Goal: Information Seeking & Learning: Find specific page/section

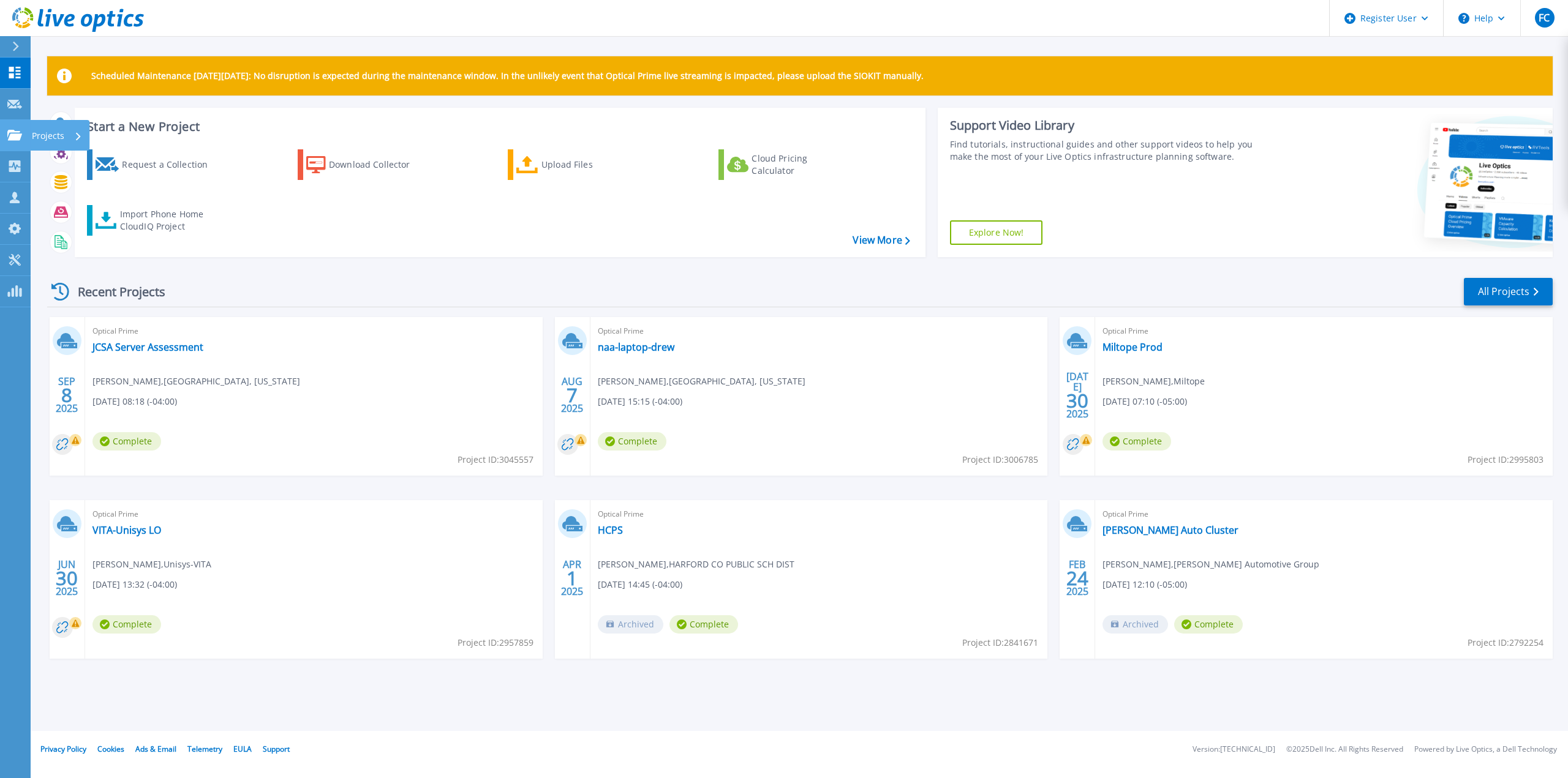
click at [10, 145] on link "Projects Projects" at bounding box center [15, 135] width 31 height 31
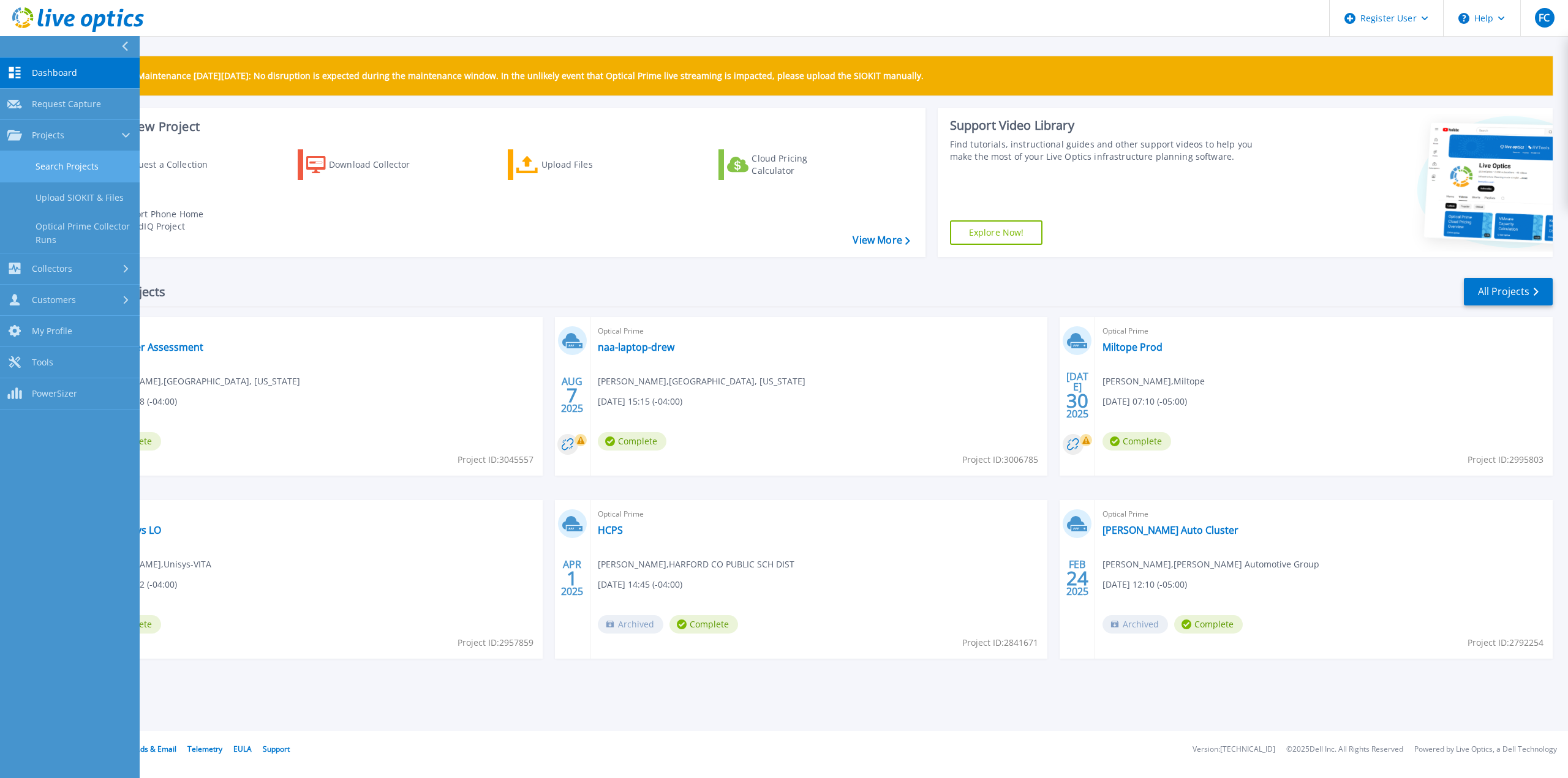
click at [37, 156] on link "Search Projects" at bounding box center [70, 167] width 140 height 31
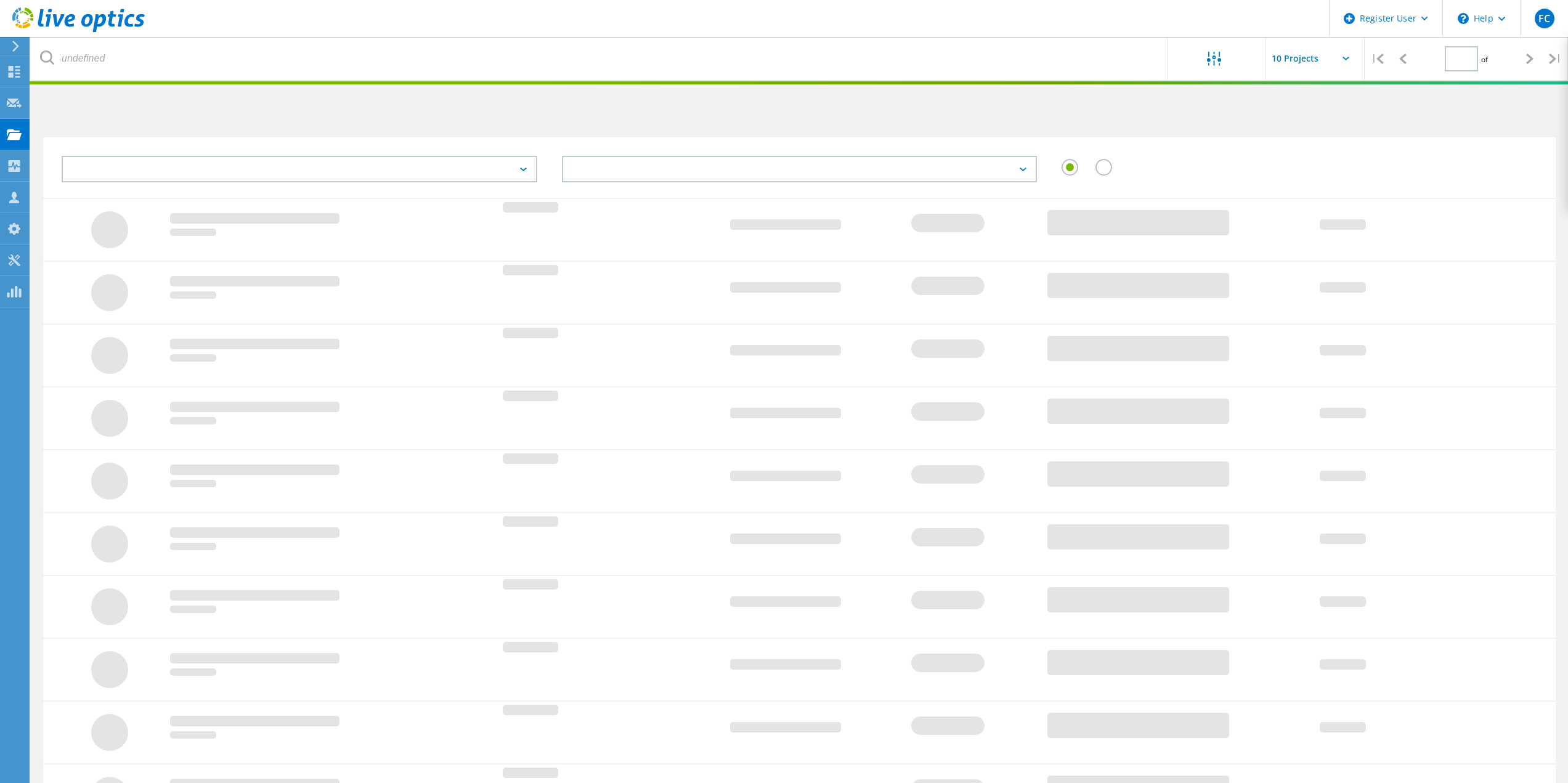
type input "1"
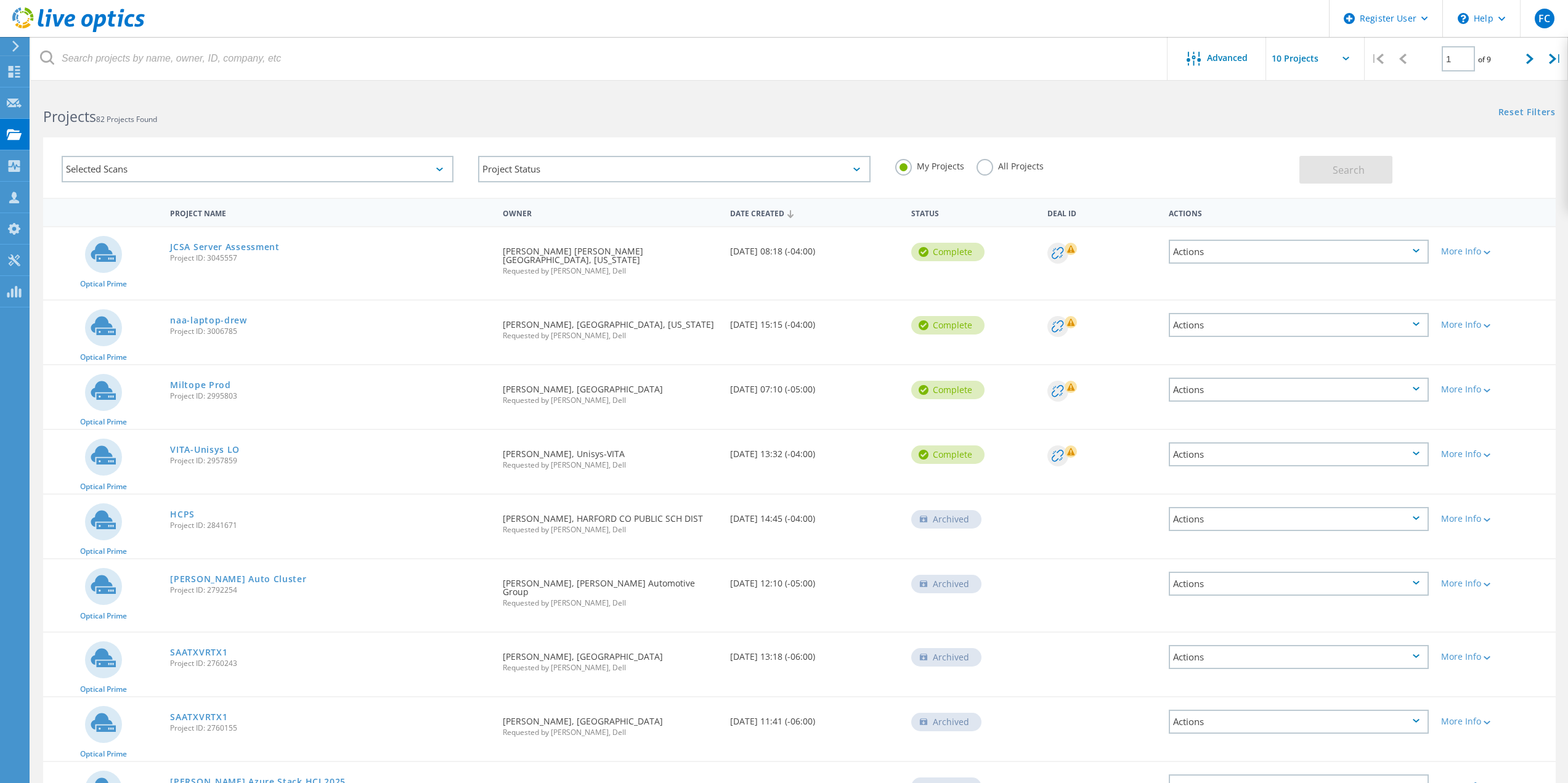
click at [979, 171] on label "All Projects" at bounding box center [1010, 165] width 67 height 12
click at [0, 0] on input "All Projects" at bounding box center [0, 0] width 0 height 0
click at [285, 172] on div "Selected Scans" at bounding box center [257, 169] width 392 height 27
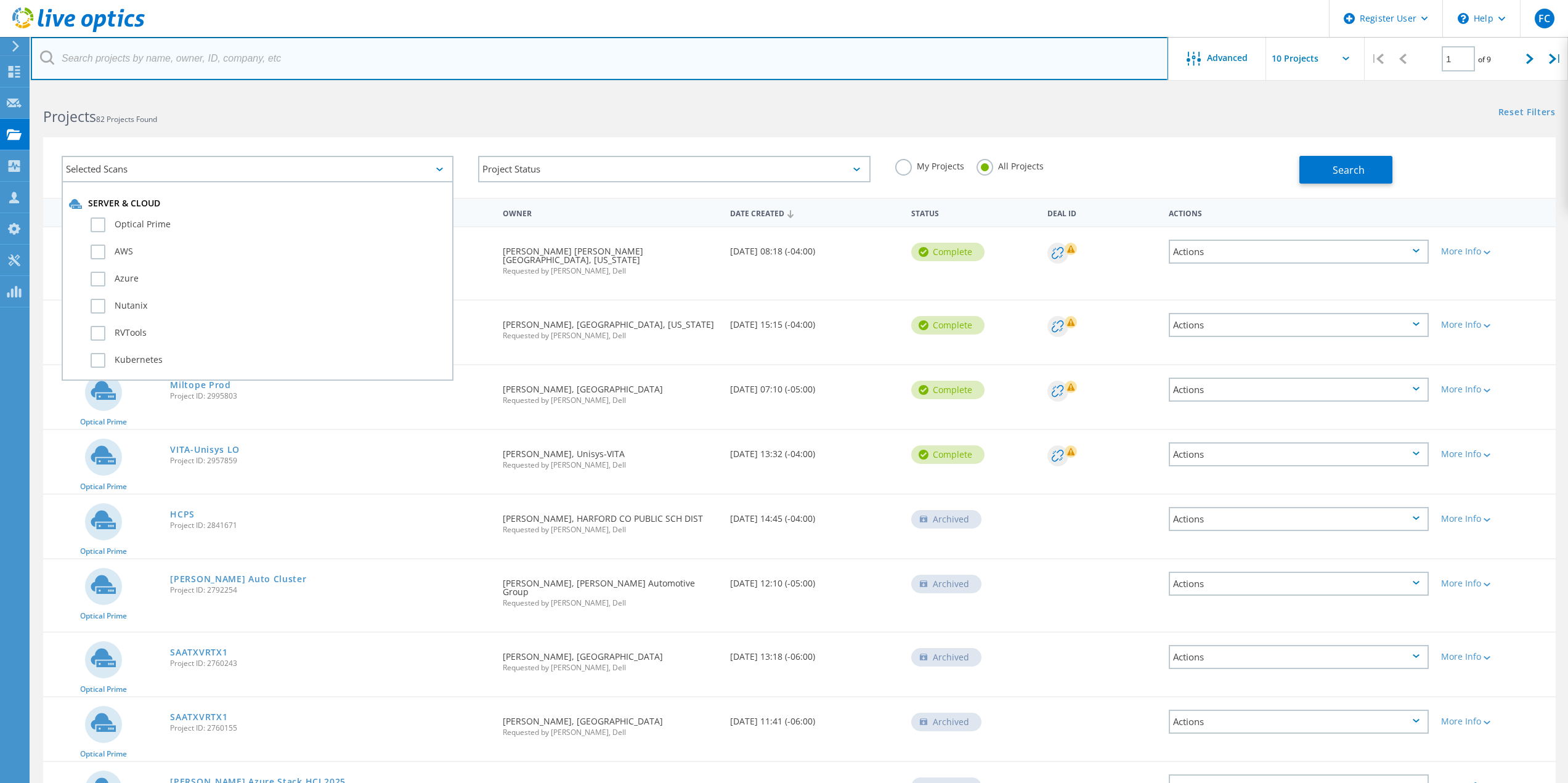
click at [268, 73] on input "text" at bounding box center [599, 59] width 1137 height 43
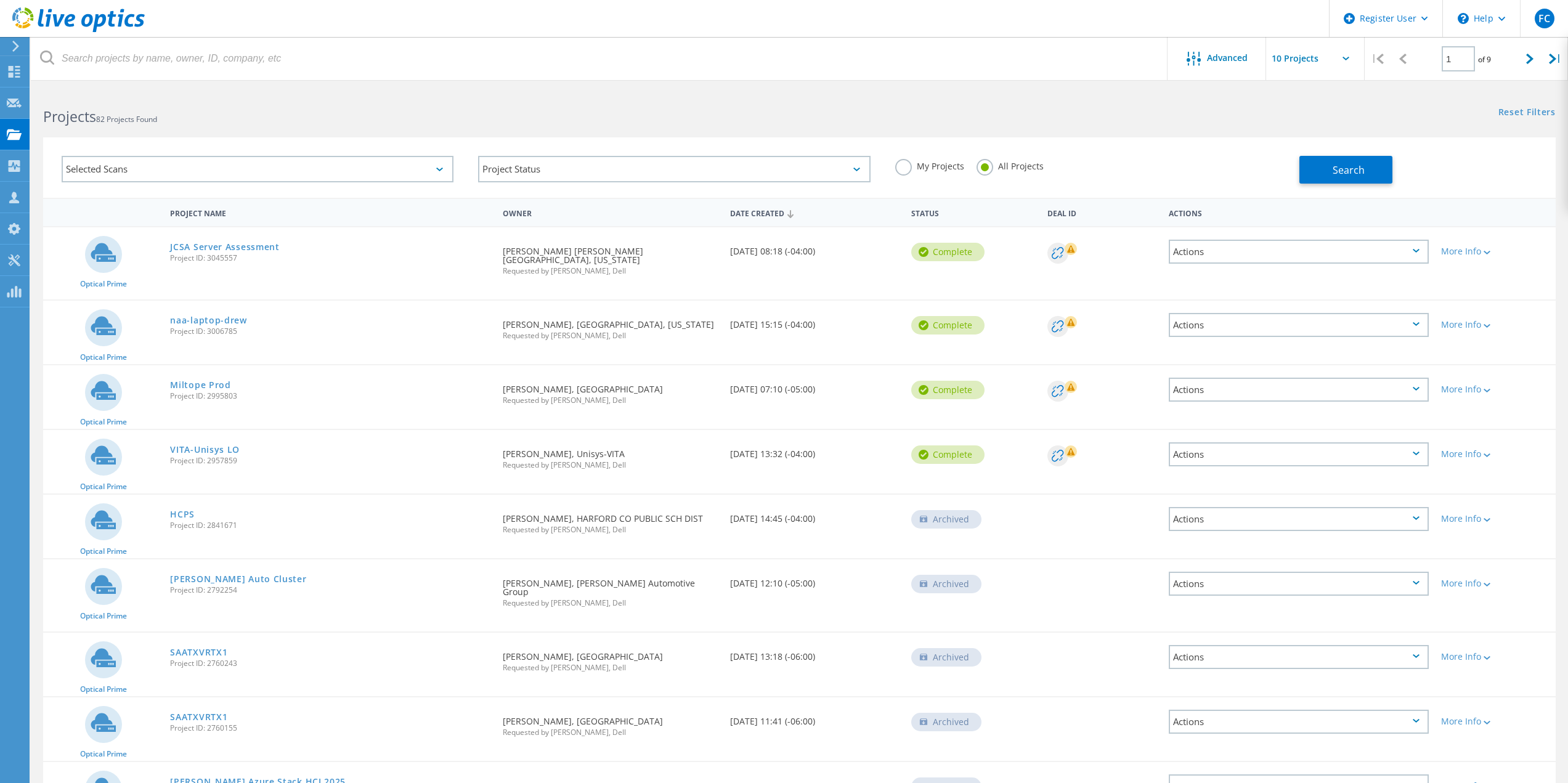
click at [1267, 75] on input "text" at bounding box center [1328, 59] width 123 height 43
click at [1221, 62] on span "Advanced" at bounding box center [1227, 58] width 41 height 9
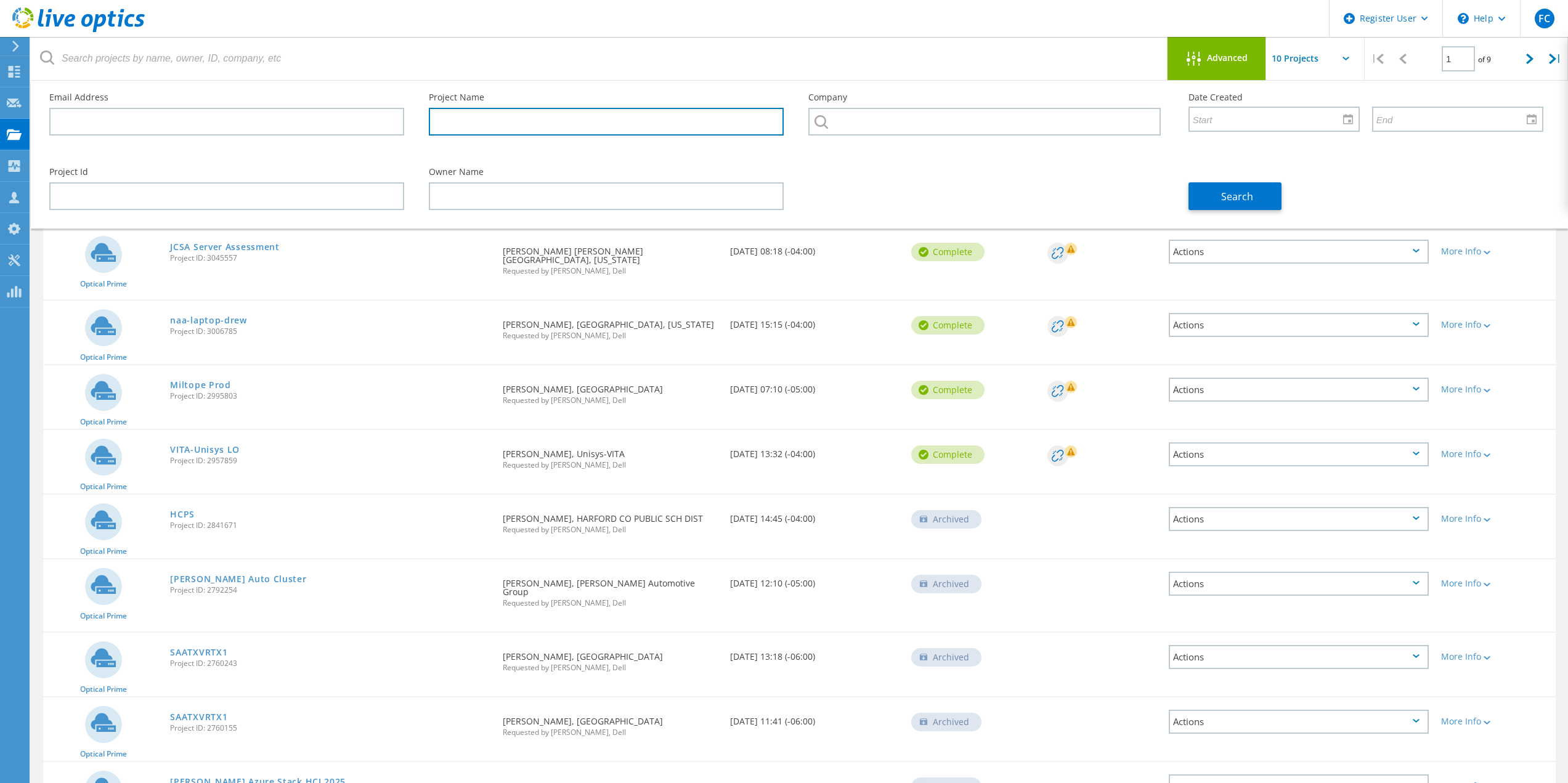
click at [657, 114] on input "text" at bounding box center [606, 122] width 355 height 28
click at [824, 124] on icon at bounding box center [821, 122] width 14 height 14
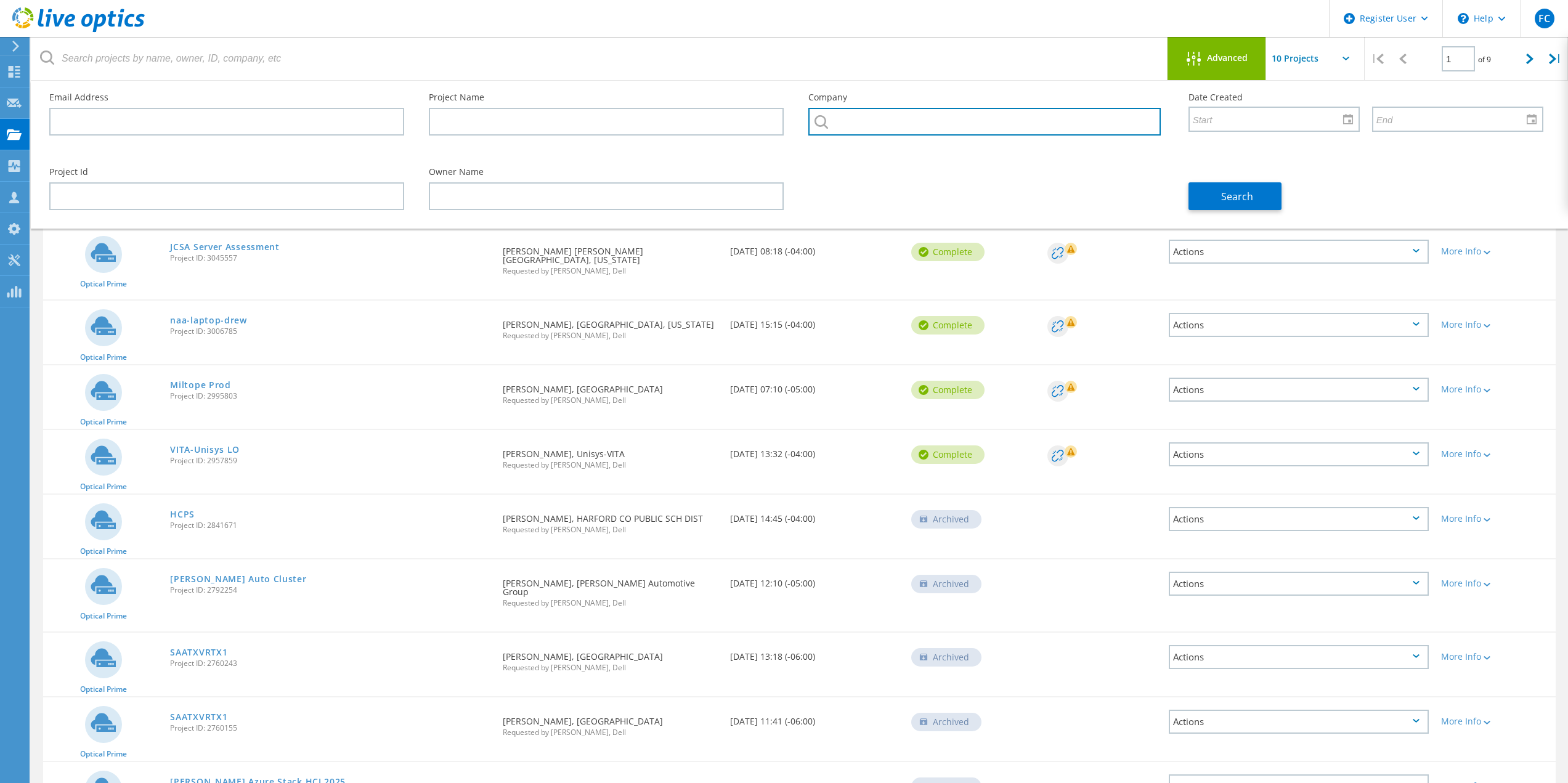
click at [877, 121] on input "text" at bounding box center [984, 122] width 352 height 28
paste input "BALTIMORE COUNTY, MARYLAND"
type input "BALTIMORE COUNTY, MARYLAND"
click at [993, 131] on input "text" at bounding box center [984, 122] width 352 height 28
paste input "BALTIMORE COUNTY, MARYLAND"
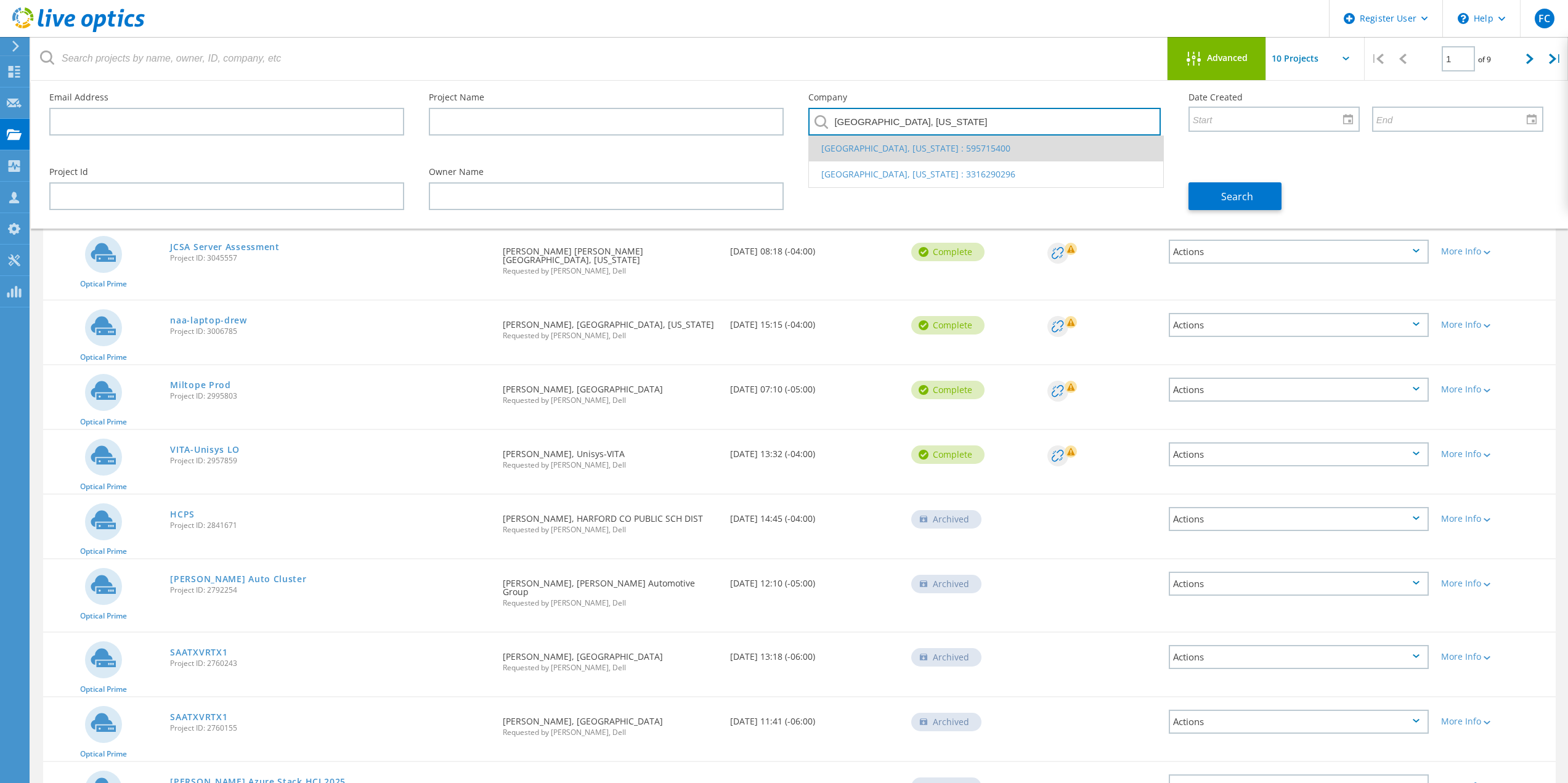
type input "BALTIMORE COUNTY, MARYLAND"
click at [989, 150] on li "BALTIMORE COUNTY, MARYLAND : 595715400" at bounding box center [985, 149] width 354 height 26
click at [993, 130] on input "text" at bounding box center [984, 122] width 352 height 28
paste input "BALTIMORE COUNTY, MARYLAND"
type input "BALTIMORE COUNTY, MARYLAND"
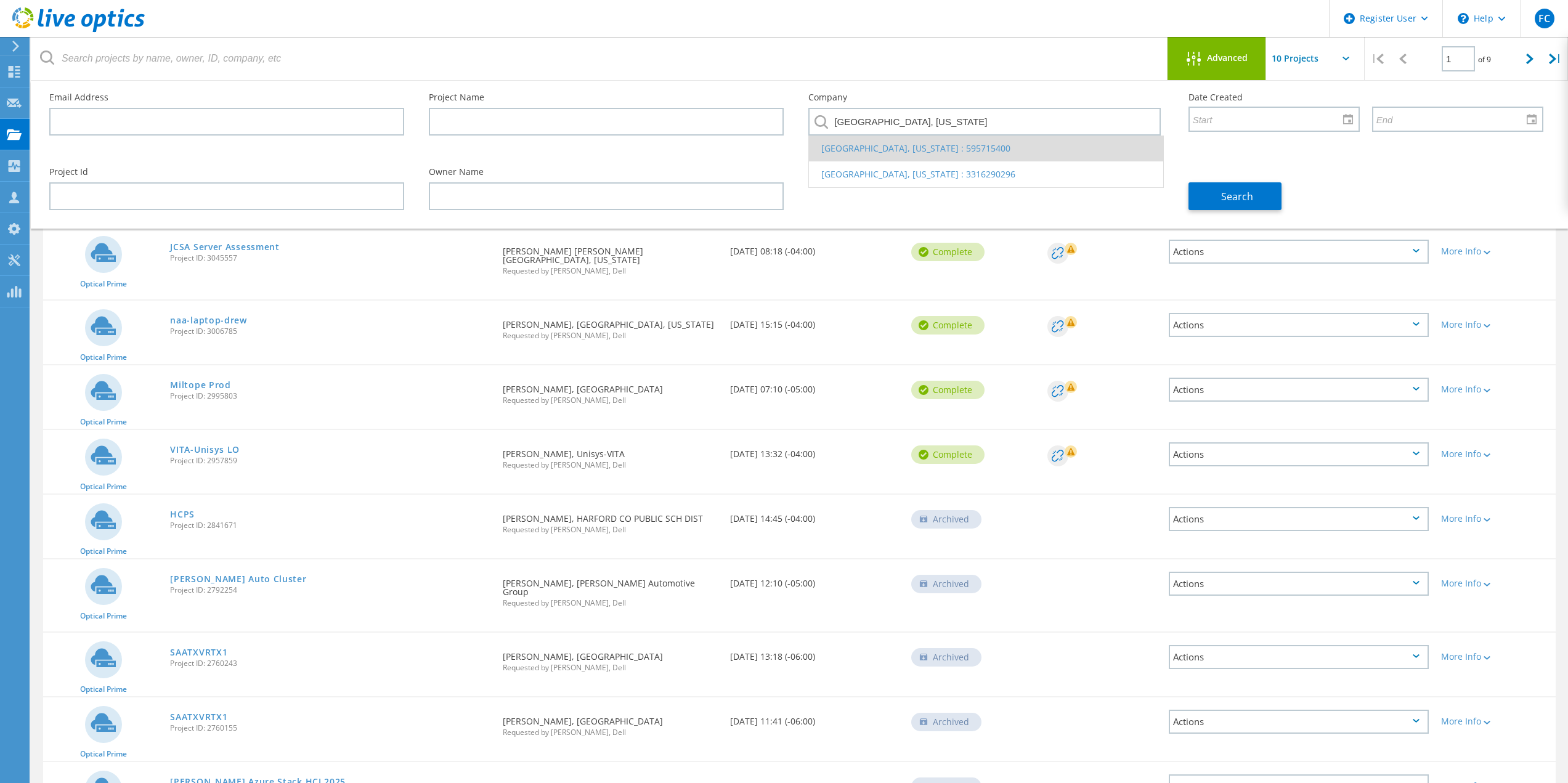
click at [964, 146] on li "BALTIMORE COUNTY, MARYLAND : 595715400" at bounding box center [985, 149] width 354 height 26
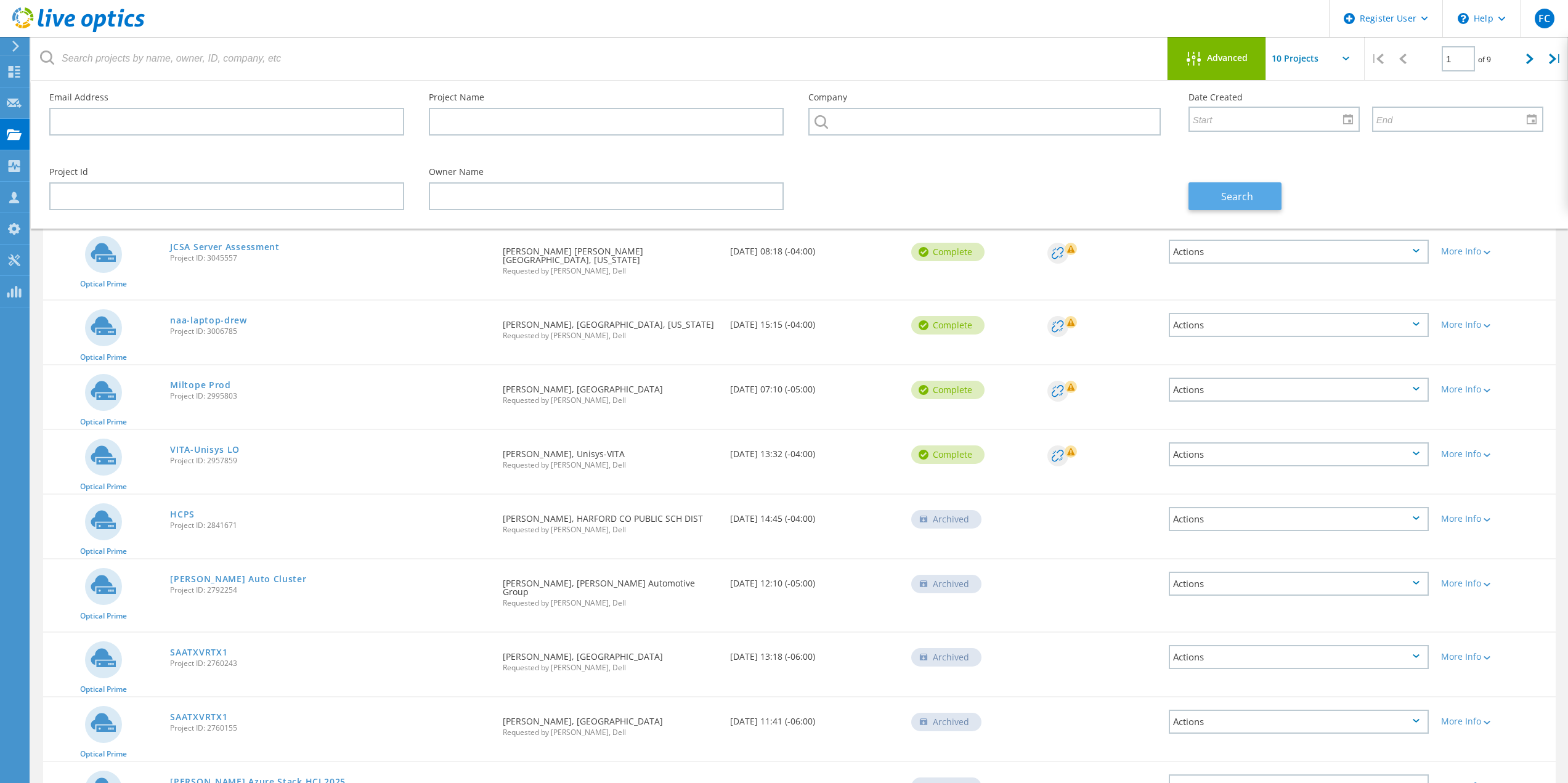
click at [1218, 207] on button "Search" at bounding box center [1235, 196] width 93 height 28
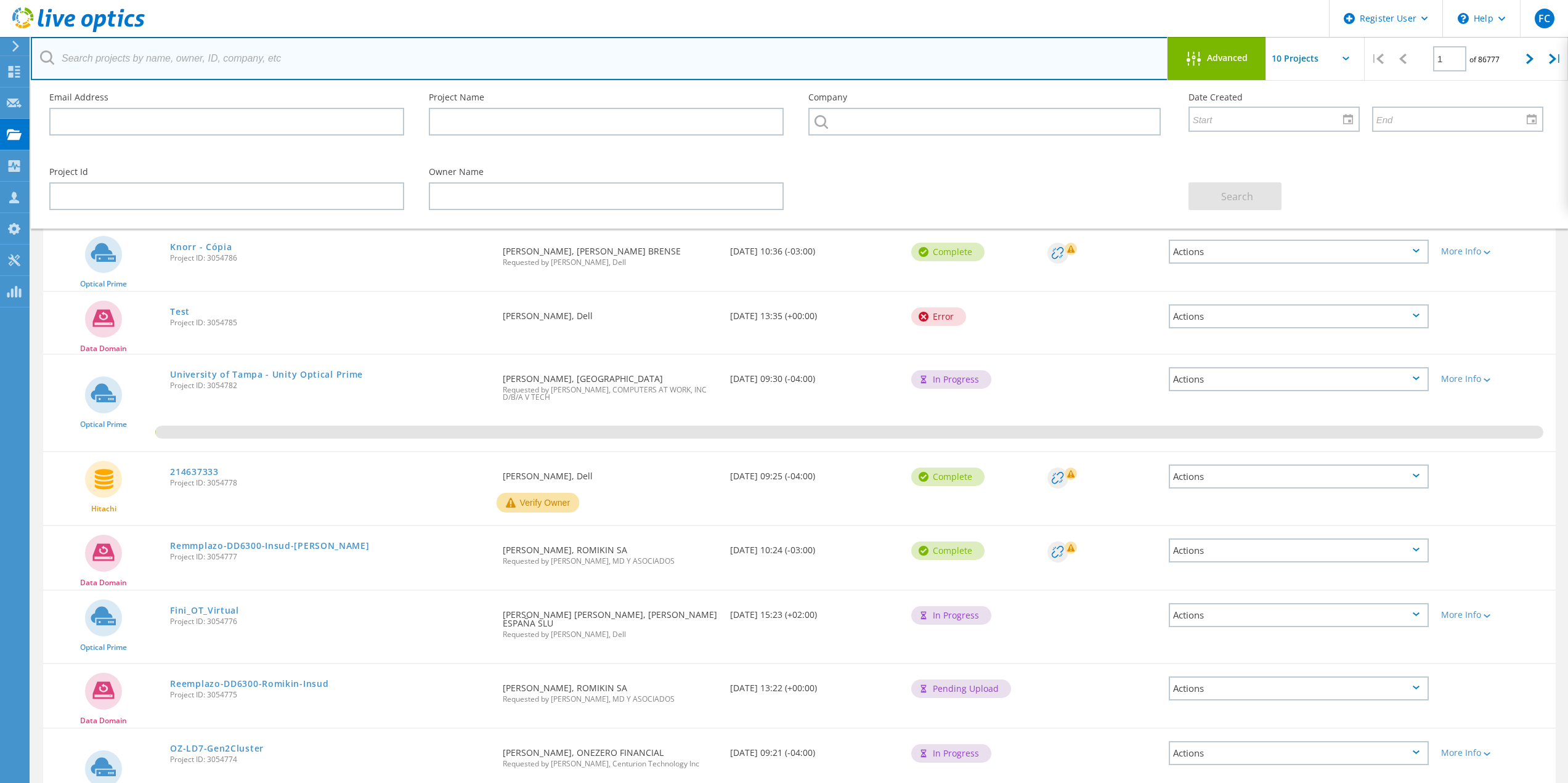
click at [813, 60] on input "text" at bounding box center [599, 59] width 1137 height 43
paste input "BALTIMORE COUNTY, MARYLAND"
type input "BALTIMORE COUNTY, MARYLAND"
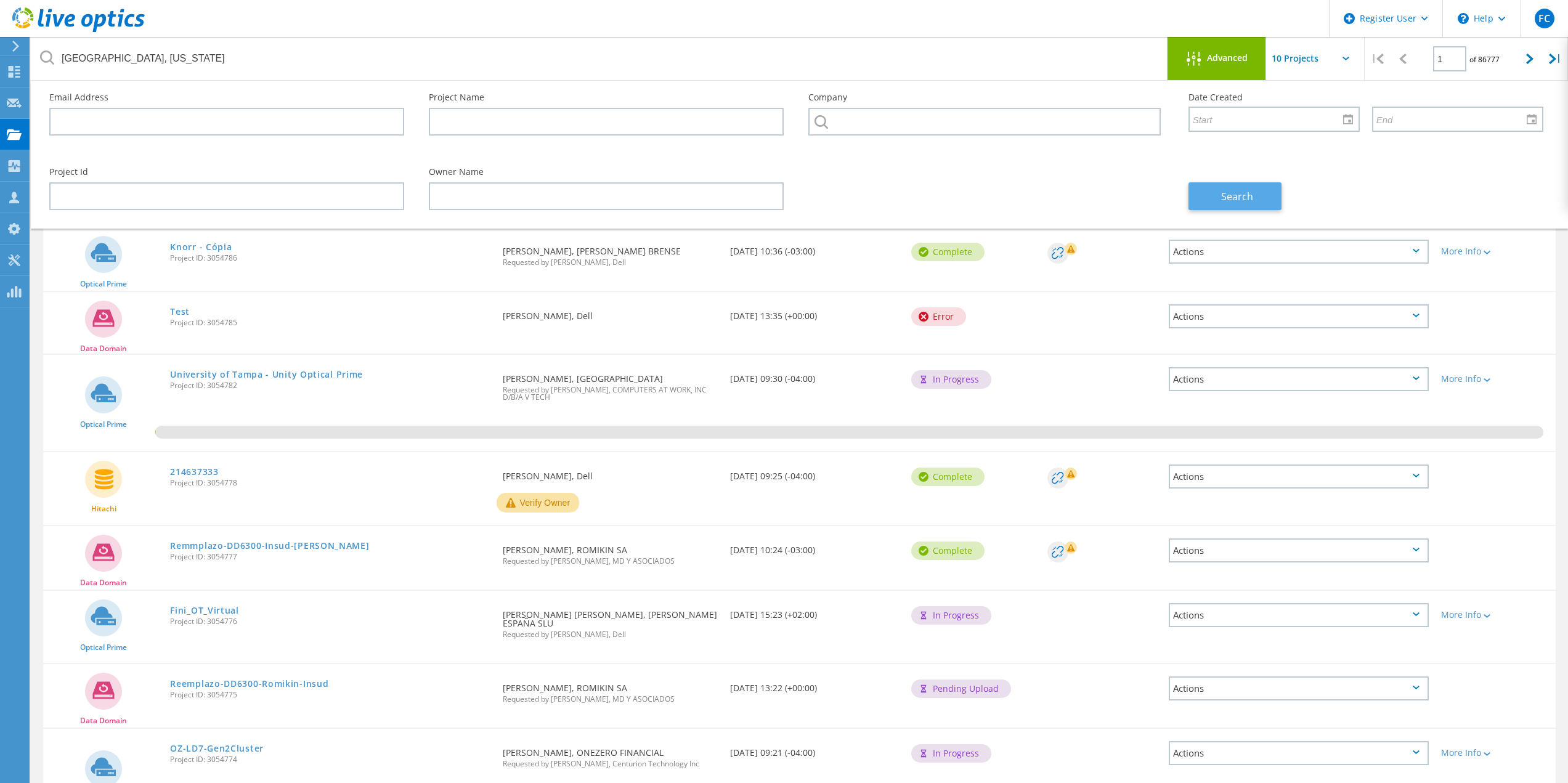
click at [1227, 205] on button "Search" at bounding box center [1235, 196] width 93 height 28
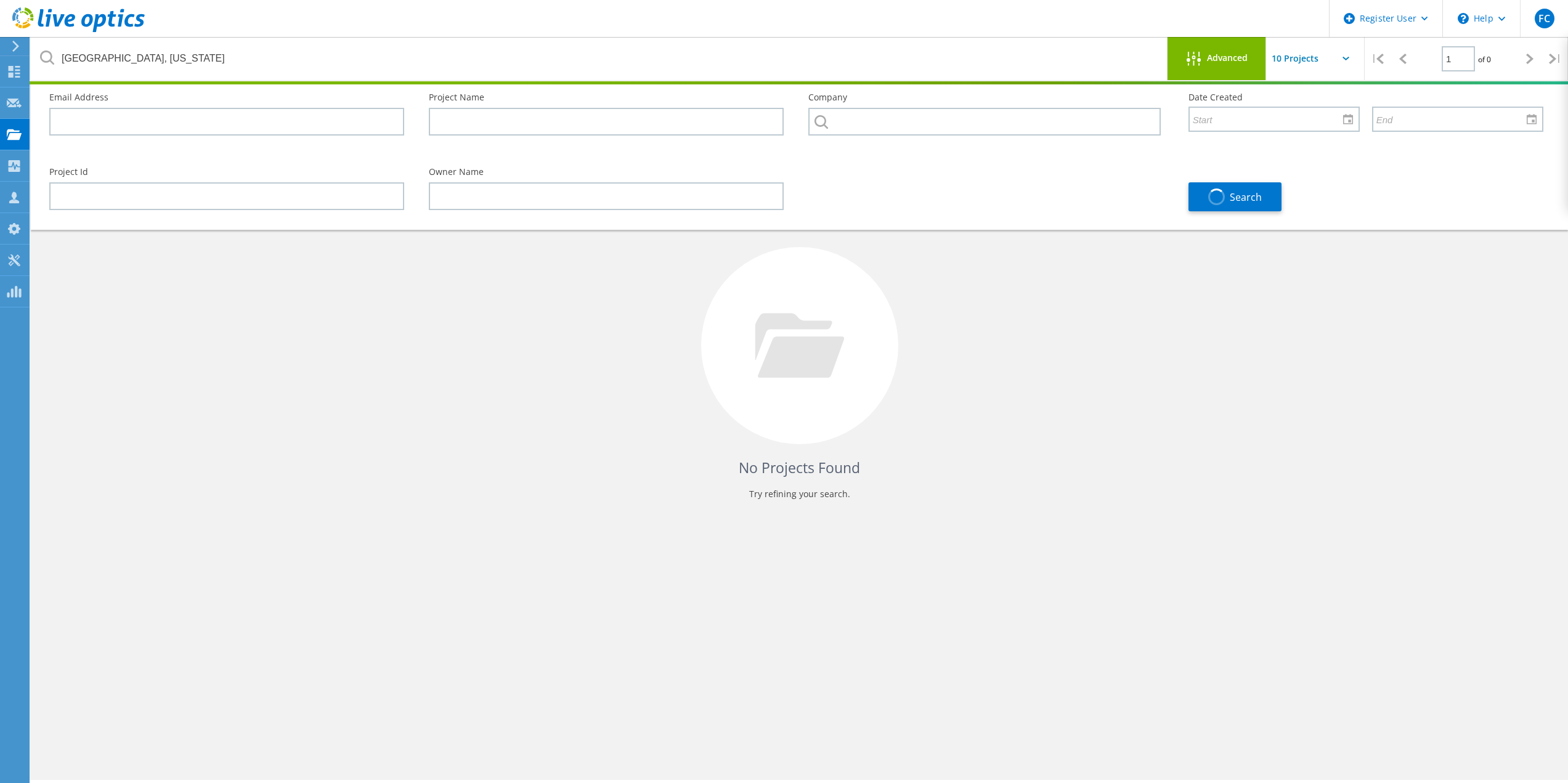
click at [1284, 66] on input "text" at bounding box center [1328, 59] width 123 height 43
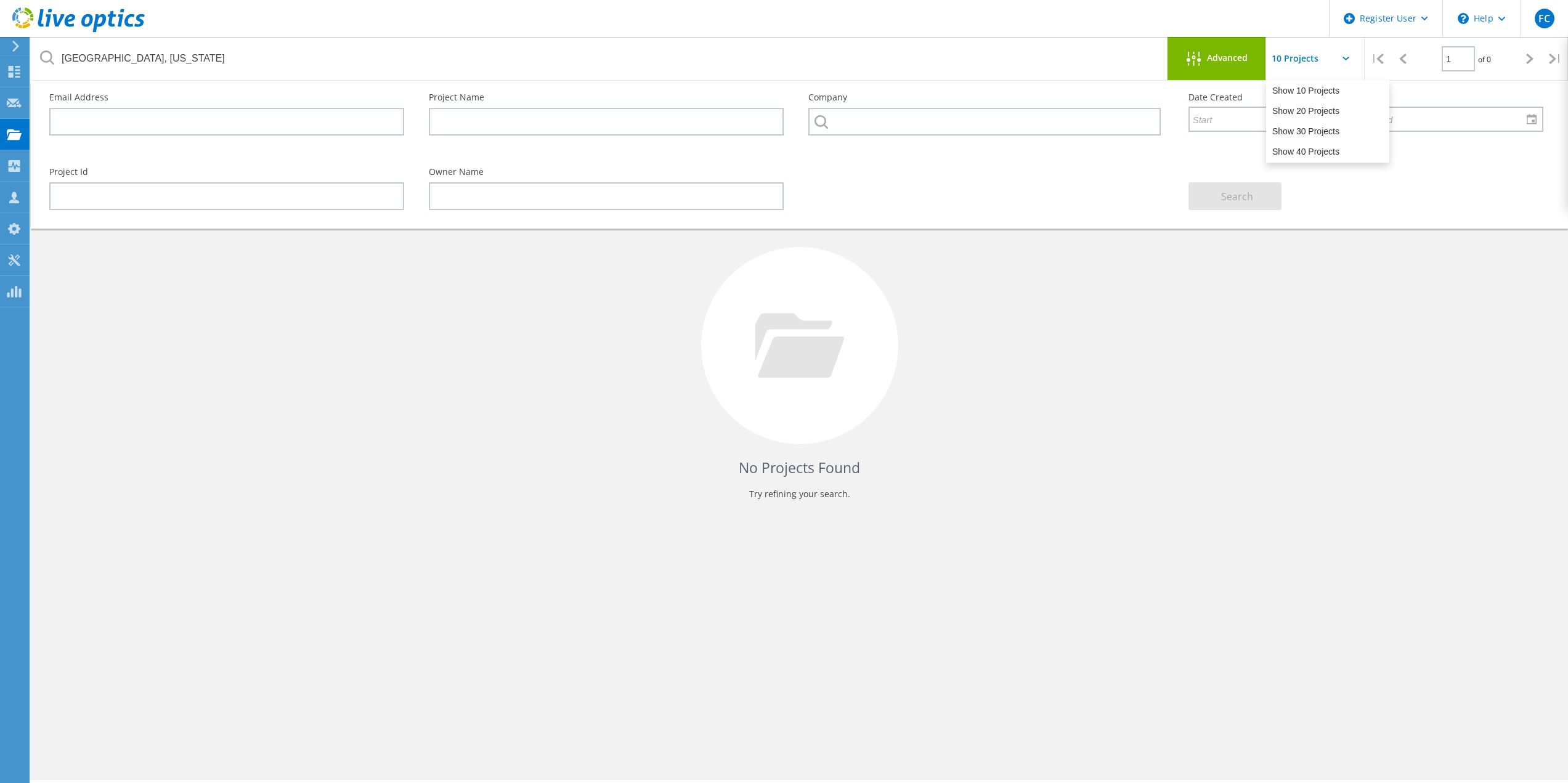
click at [1082, 189] on div "Project Id Owner Name Search" at bounding box center [796, 189] width 1519 height 67
click at [998, 120] on input "text" at bounding box center [984, 122] width 352 height 28
click at [995, 125] on input "text" at bounding box center [984, 122] width 352 height 28
paste input "BALTIMORE COUNTY, MARYLAND"
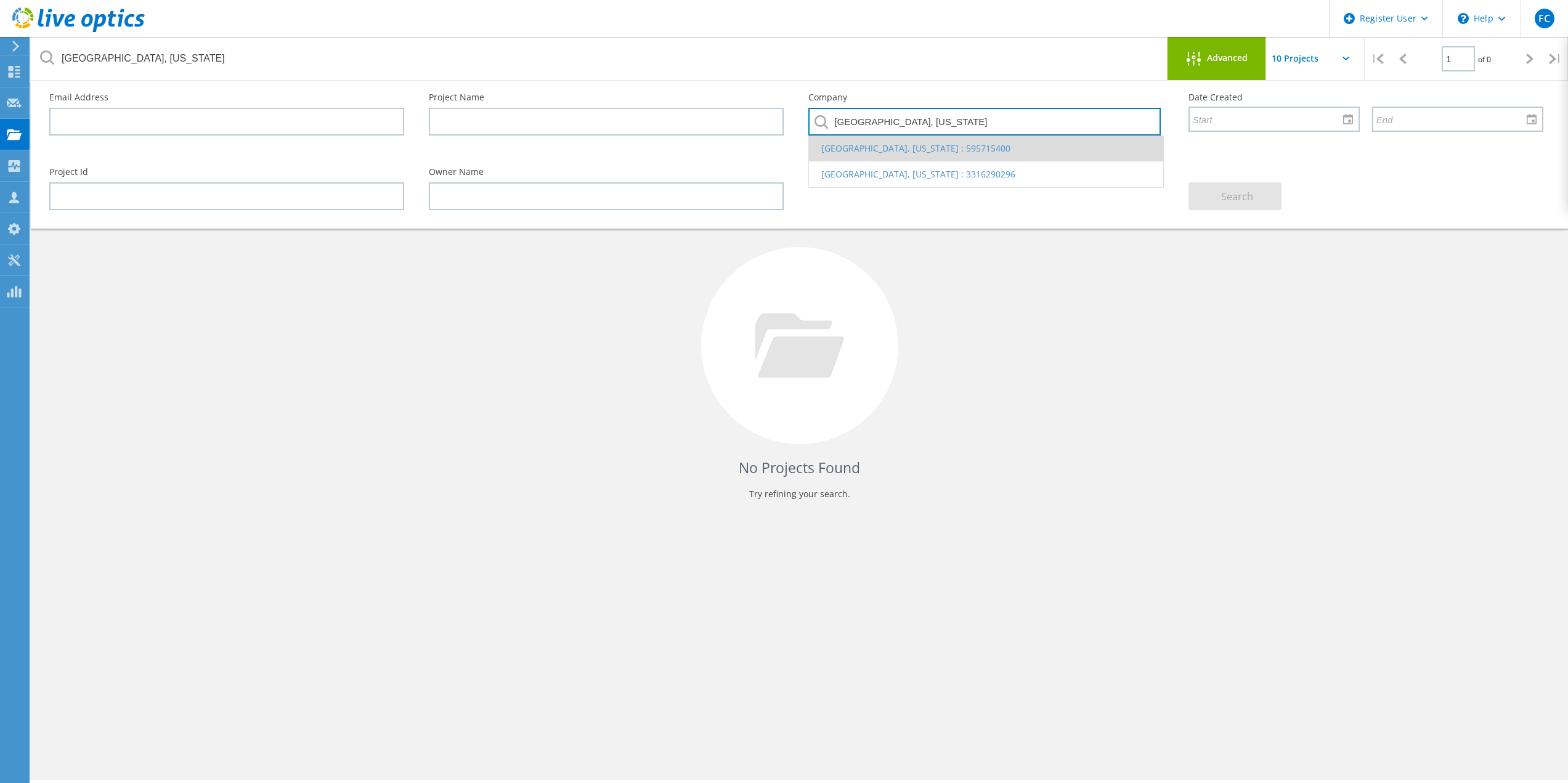
type input "BALTIMORE COUNTY, MARYLAND"
click at [979, 141] on li "BALTIMORE COUNTY, MARYLAND : 595715400" at bounding box center [985, 149] width 354 height 26
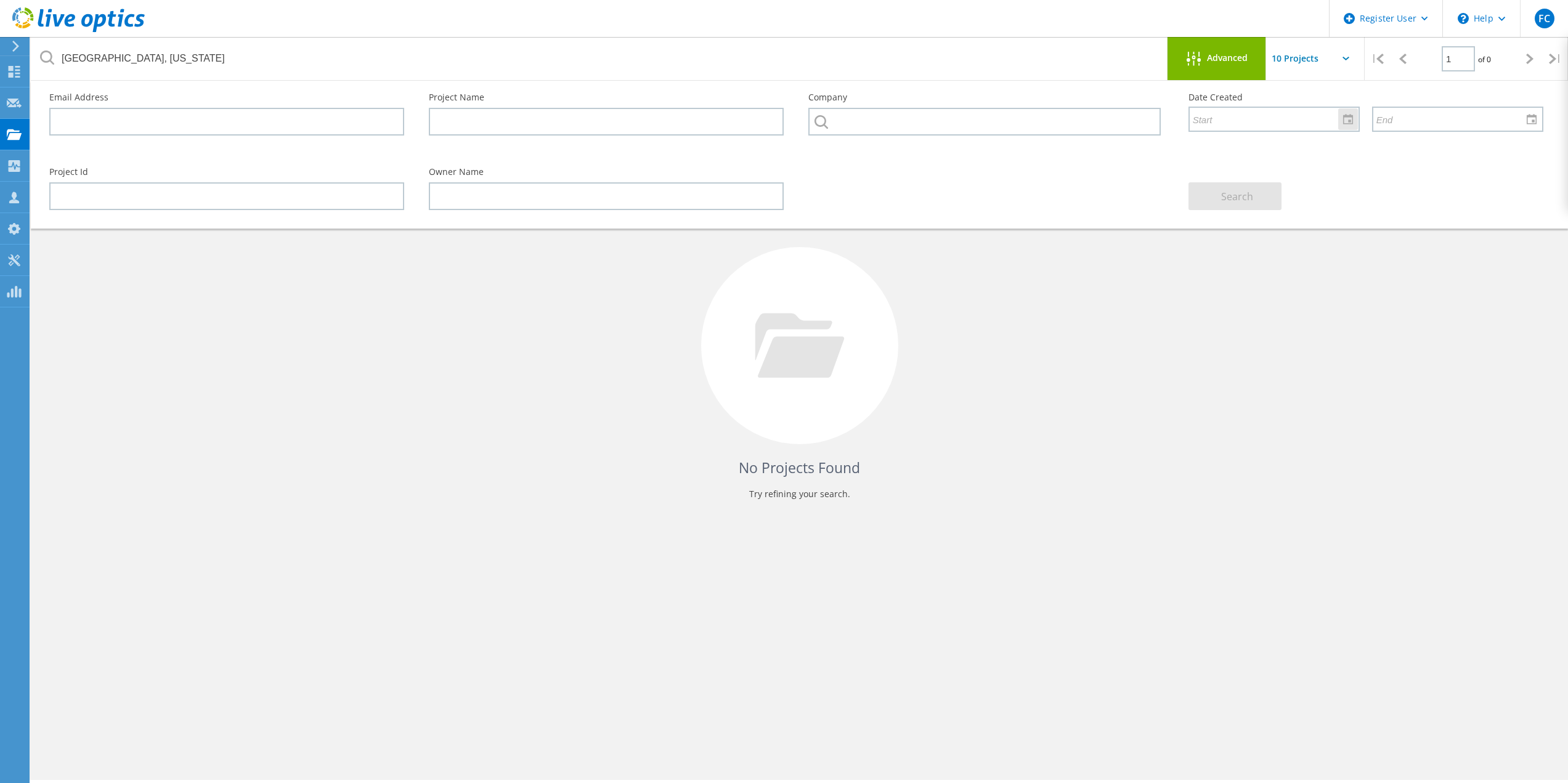
click at [1296, 117] on input "text" at bounding box center [1270, 119] width 160 height 23
click at [1217, 103] on div "Date Created" at bounding box center [1366, 112] width 380 height 64
click at [1192, 60] on icon at bounding box center [1193, 59] width 14 height 14
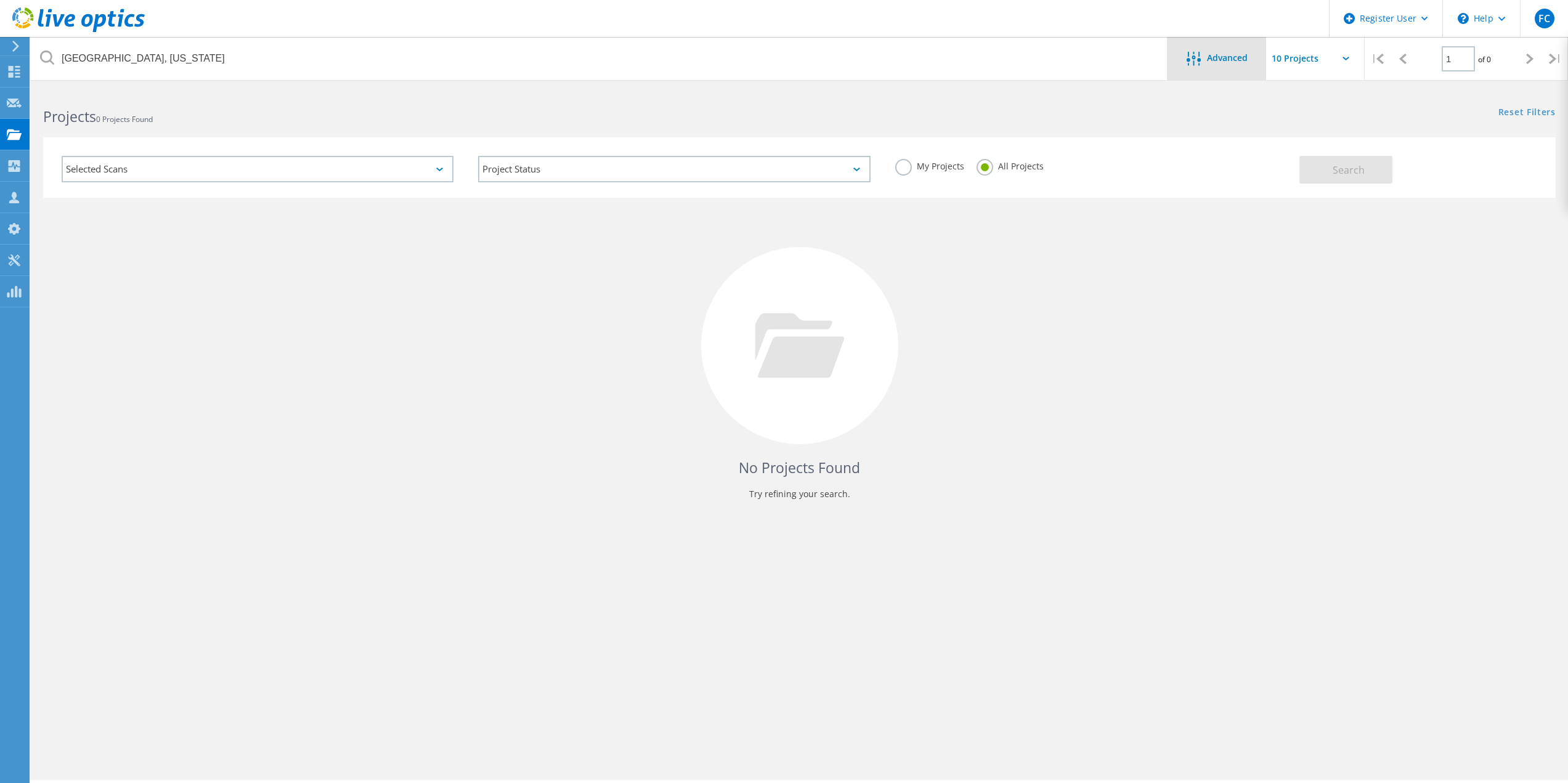
click at [1257, 70] on div "Advanced" at bounding box center [1217, 59] width 99 height 43
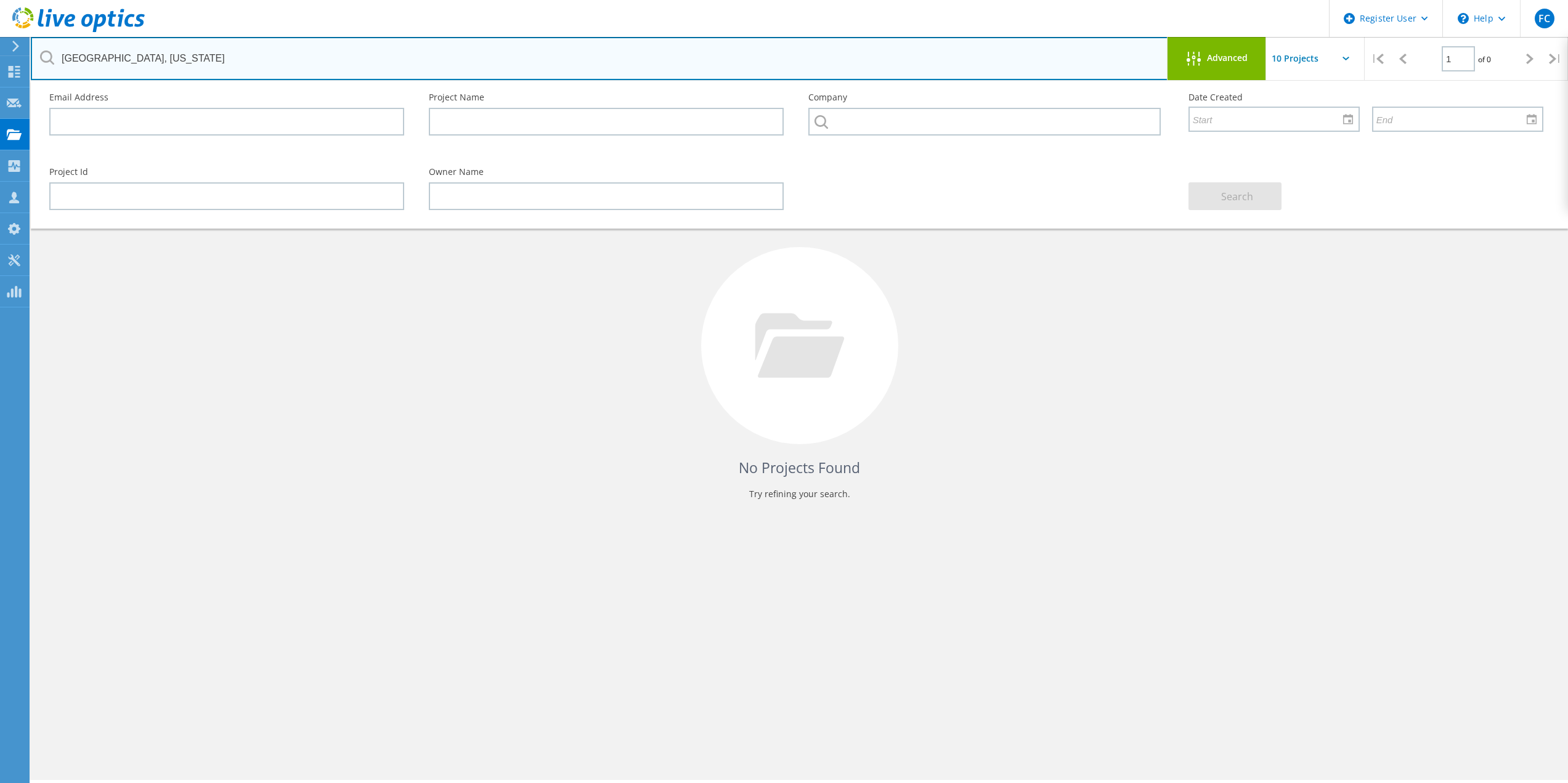
click at [696, 68] on input "BALTIMORE COUNTY, MARYLAND" at bounding box center [599, 59] width 1137 height 43
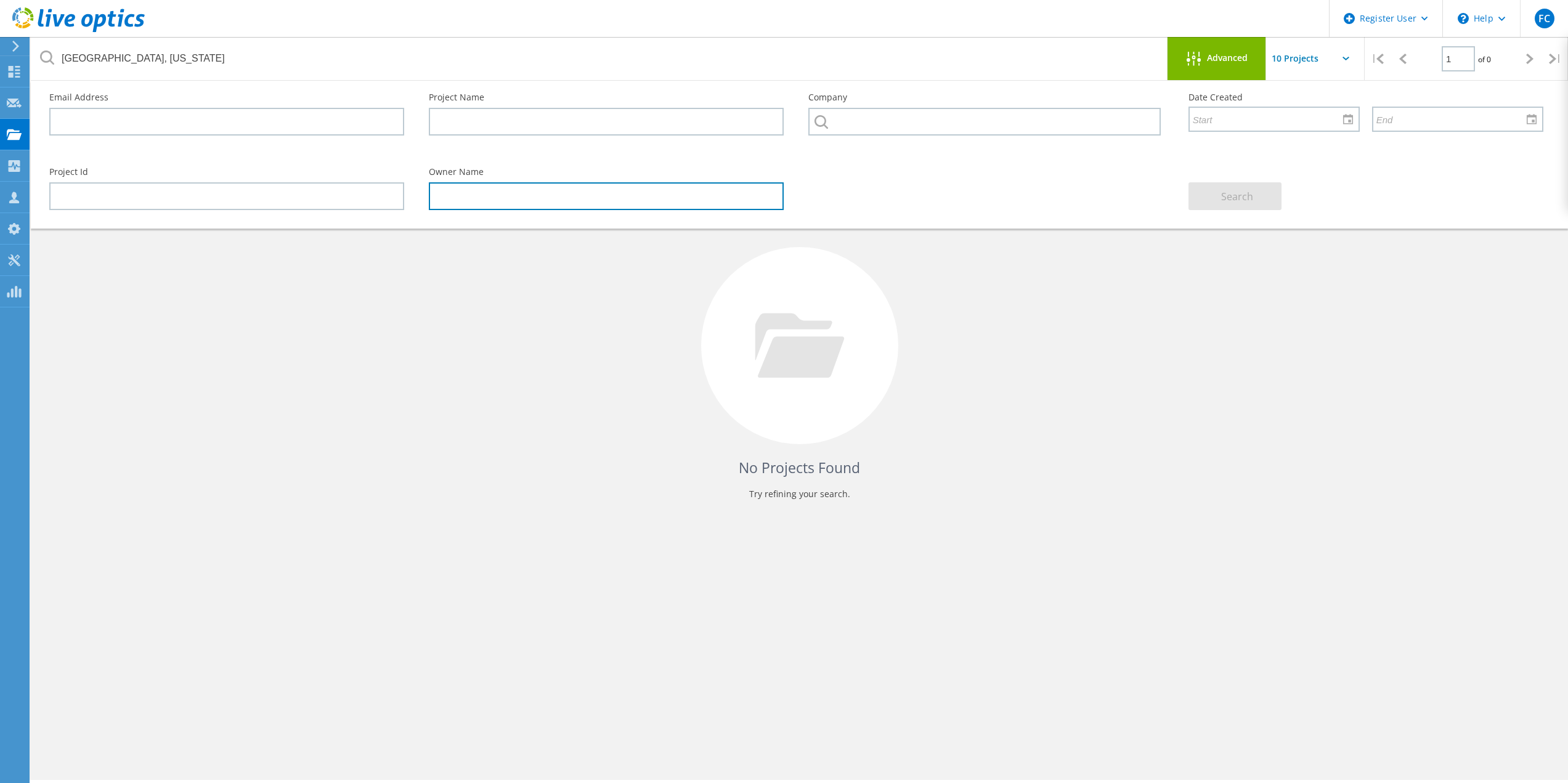
click at [647, 193] on input "text" at bounding box center [606, 196] width 355 height 28
click at [894, 115] on input "text" at bounding box center [984, 122] width 352 height 28
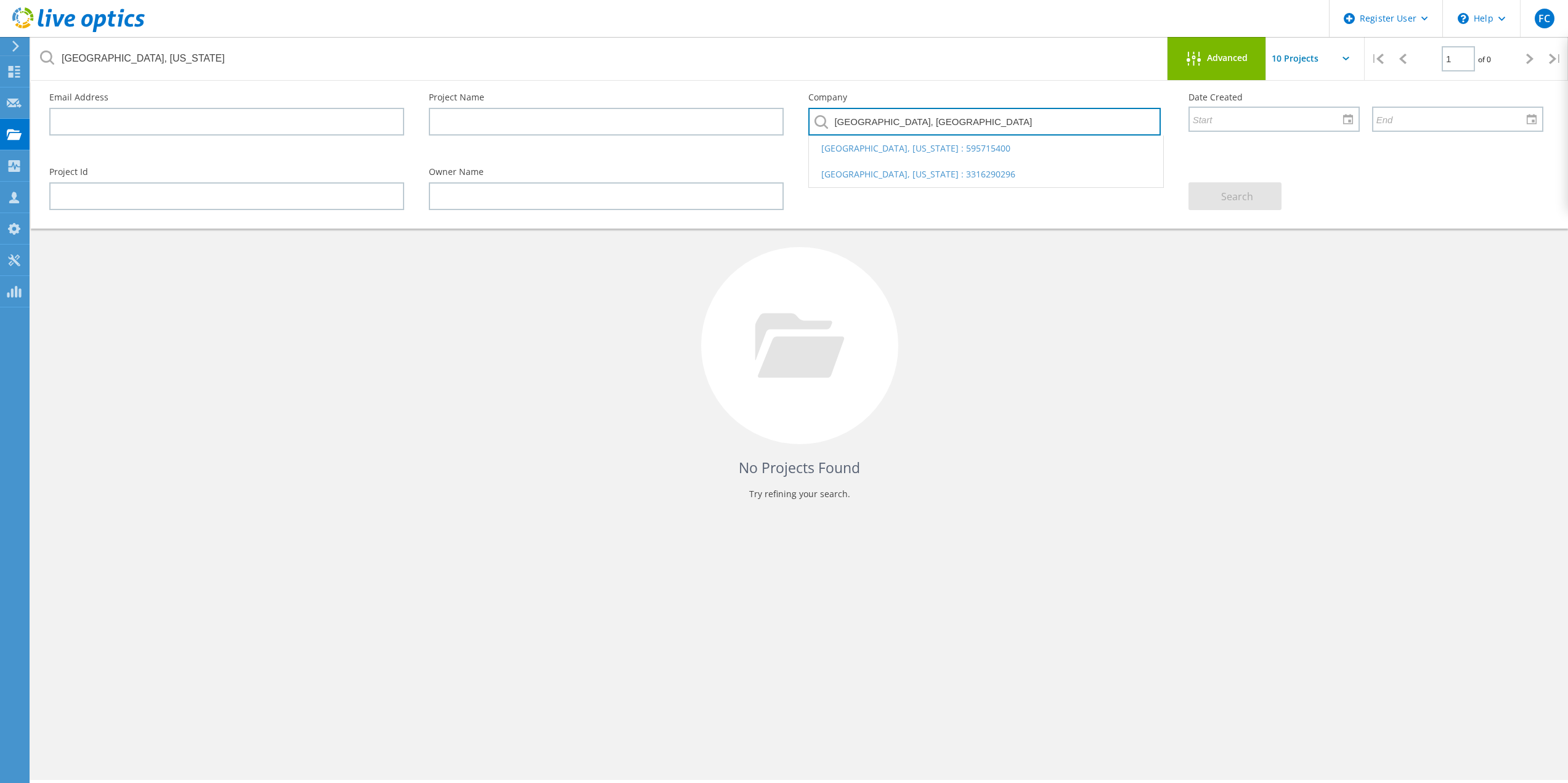
type input "baltimore county, ma"
click at [894, 115] on input "text" at bounding box center [984, 122] width 352 height 28
paste input "BALTIMORE COUNTY, MARYLAND"
type input "BALTIMORE COUNTY, MARYLAND"
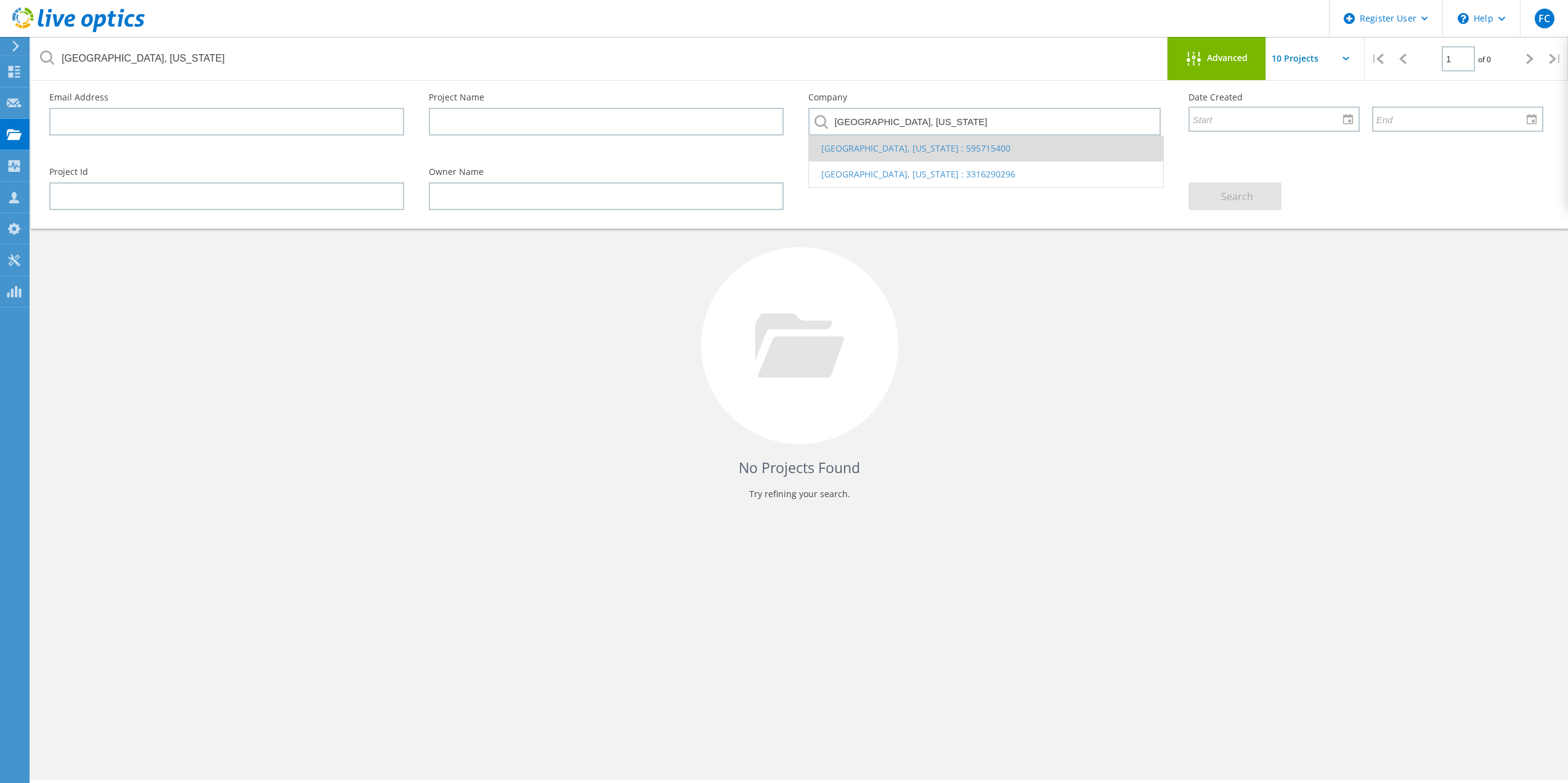
click at [911, 151] on li "BALTIMORE COUNTY, MARYLAND : 595715400" at bounding box center [985, 149] width 354 height 26
